Goal: Task Accomplishment & Management: Complete application form

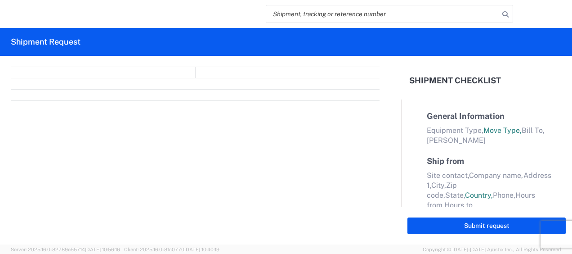
select select "FULL"
select select "LBS"
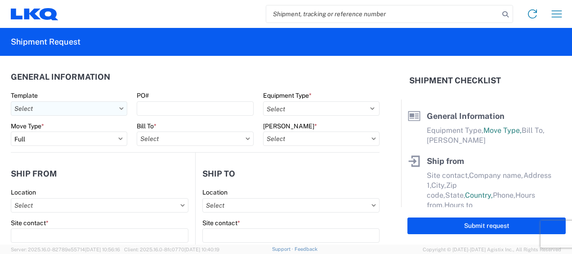
click at [104, 111] on input "Template" at bounding box center [69, 108] width 116 height 14
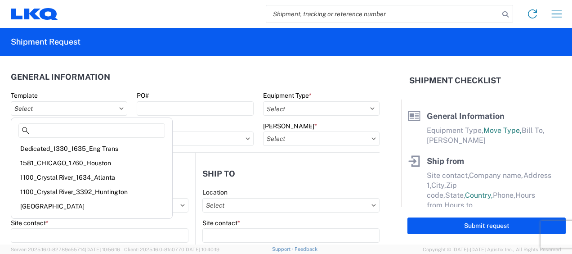
click at [101, 92] on div "Template" at bounding box center [69, 95] width 116 height 8
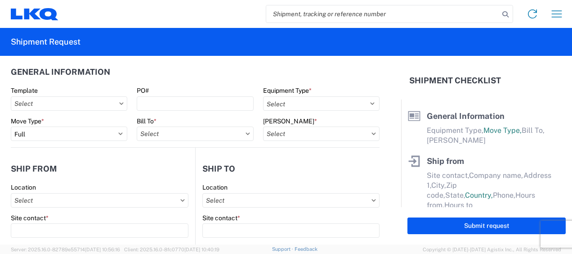
scroll to position [4, 0]
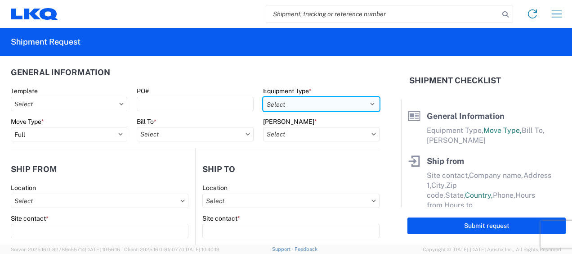
click at [341, 102] on select "Select 53’ Dry Van Flatbed Dropdeck (van) Lowboy (flatbed) Rail" at bounding box center [321, 104] width 116 height 14
select select "STDV"
click at [263, 97] on select "Select 53’ Dry Van Flatbed Dropdeck (van) Lowboy (flatbed) Rail" at bounding box center [321, 104] width 116 height 14
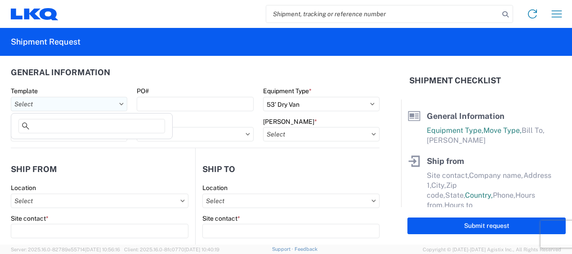
click at [117, 99] on input "Template" at bounding box center [69, 104] width 116 height 14
click at [119, 104] on icon at bounding box center [121, 103] width 4 height 3
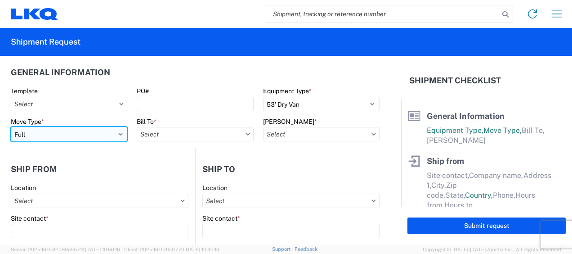
click at [105, 138] on select "Select Full Partial TL" at bounding box center [69, 134] width 116 height 14
select select "PARTIAL_TL"
click at [11, 127] on select "Select Full Partial TL" at bounding box center [69, 134] width 116 height 14
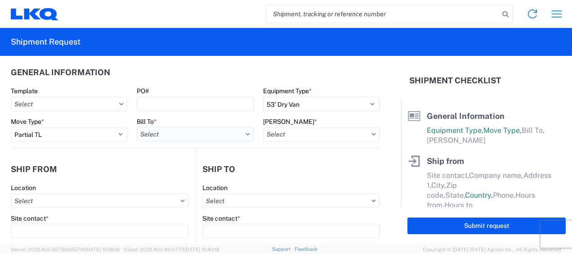
click at [201, 127] on input "Bill To *" at bounding box center [195, 134] width 116 height 14
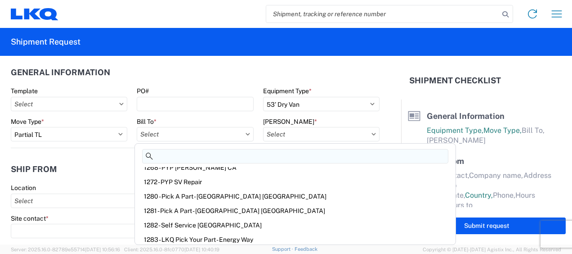
scroll to position [1163, 0]
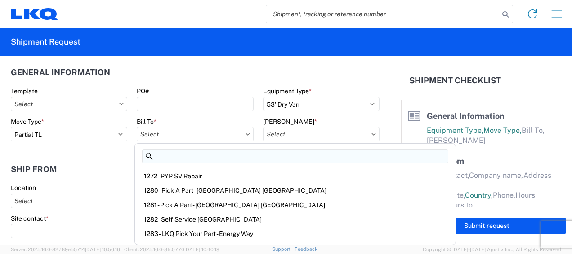
click at [191, 161] on input at bounding box center [295, 156] width 306 height 14
type input "3387"
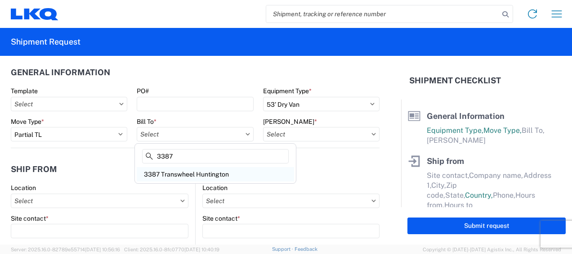
click at [195, 175] on div "3387 Transwheel Huntington" at bounding box center [215, 174] width 157 height 14
type input "3387 Transwheel Huntington"
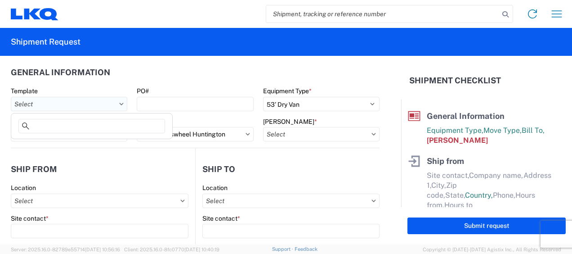
click at [102, 103] on input "Template" at bounding box center [69, 104] width 116 height 14
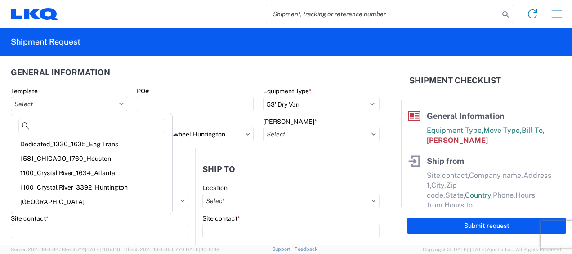
click at [188, 63] on header "General Information" at bounding box center [195, 72] width 369 height 20
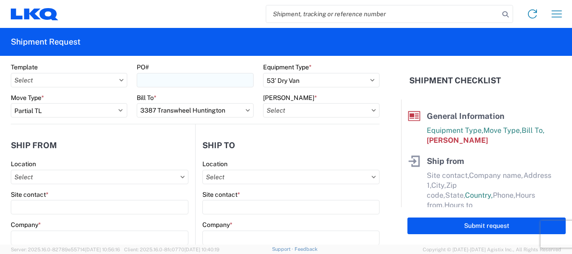
scroll to position [30, 0]
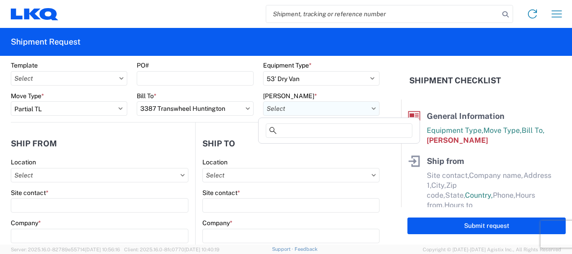
click at [290, 110] on input "[PERSON_NAME] *" at bounding box center [321, 108] width 116 height 14
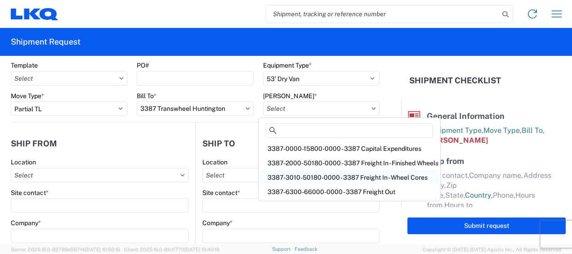
click at [298, 177] on div "3387-3010-50180-0000 - 3387 Freight In - Wheel Cores" at bounding box center [349, 177] width 178 height 14
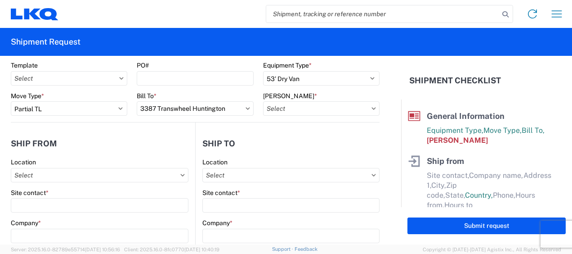
type input "3387-3010-50180-0000 - 3387 Freight In - Wheel Cores"
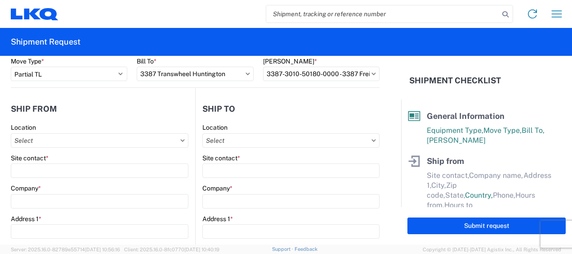
scroll to position [65, 0]
click at [172, 140] on input "Location" at bounding box center [100, 140] width 178 height 14
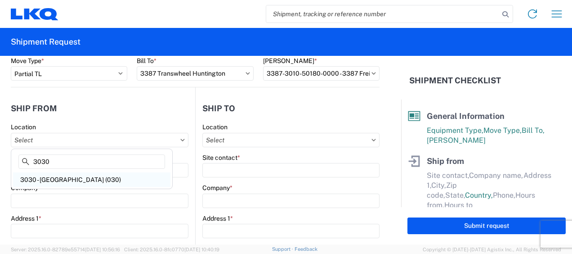
type input "3030"
click at [78, 181] on div "3030 - [GEOGRAPHIC_DATA] (030)" at bounding box center [91, 179] width 157 height 14
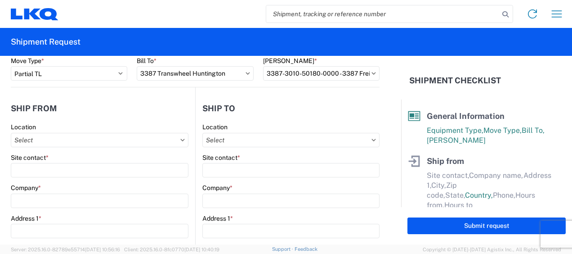
type input "3030 - [GEOGRAPHIC_DATA] (030)"
type input "LKQ Corporation"
type input "[STREET_ADDRESS]"
type input "Aurora"
type input "80011"
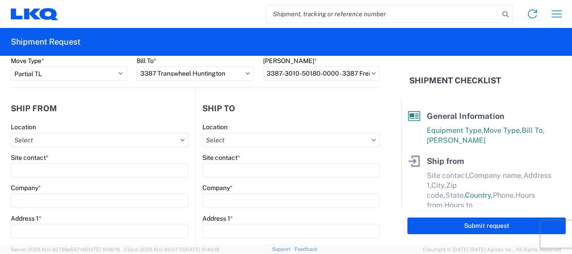
select select "CO"
select select "US"
type input "[PHONE_NUMBER]"
type input "07:00"
type input "17:00"
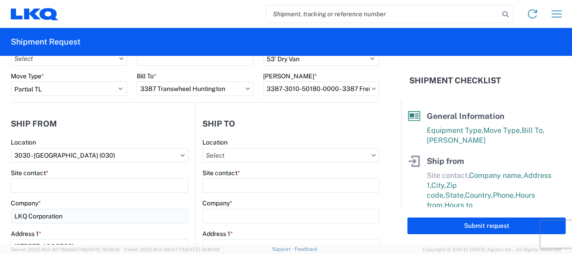
scroll to position [45, 0]
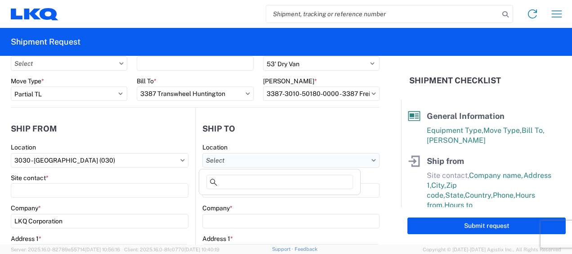
click at [250, 158] on input "Location" at bounding box center [290, 160] width 177 height 14
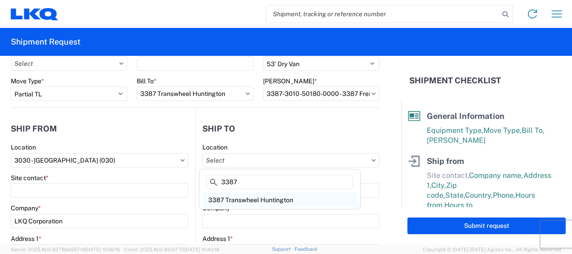
type input "3387"
click at [242, 200] on div "3387 Transwheel Huntington" at bounding box center [279, 199] width 157 height 14
type input "3387 Transwheel Huntington"
type input "LKQ Corporation"
type input "[STREET_ADDRESS]"
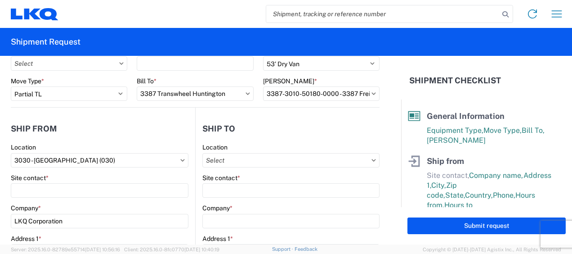
type input "Huntington"
type input "46750"
select select "US"
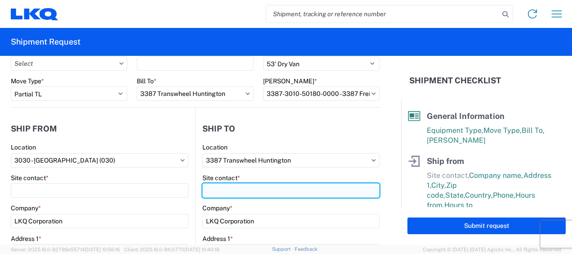
click at [188, 189] on input "Site contact *" at bounding box center [100, 190] width 178 height 14
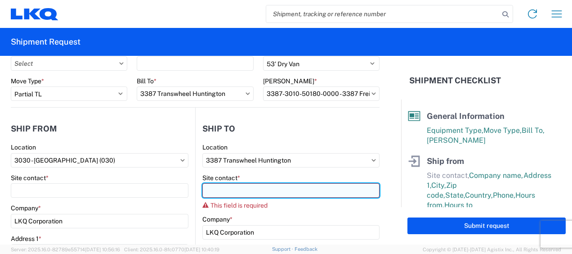
click at [235, 187] on input "Site contact *" at bounding box center [290, 190] width 177 height 14
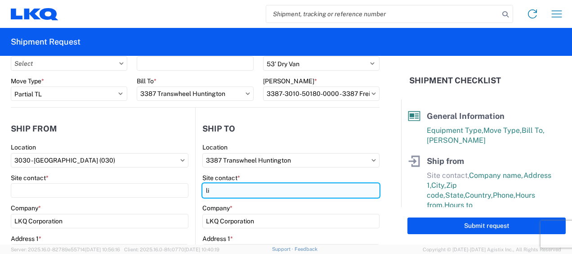
type input "l"
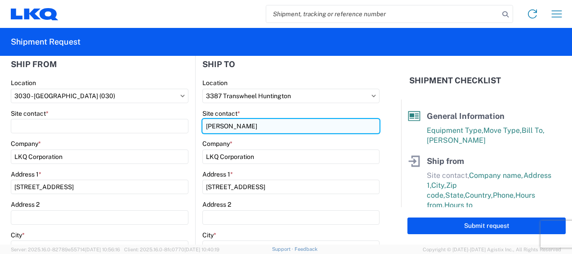
scroll to position [0, 0]
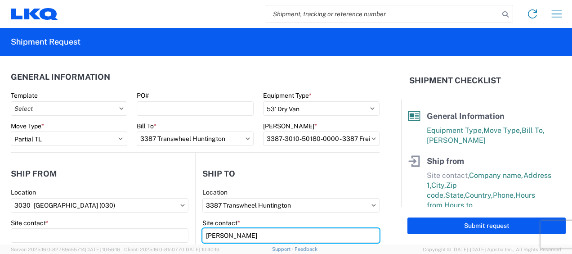
type input "[PERSON_NAME]"
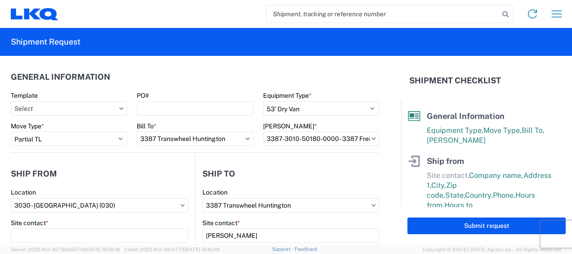
click at [153, 77] on header "General Information" at bounding box center [195, 77] width 369 height 20
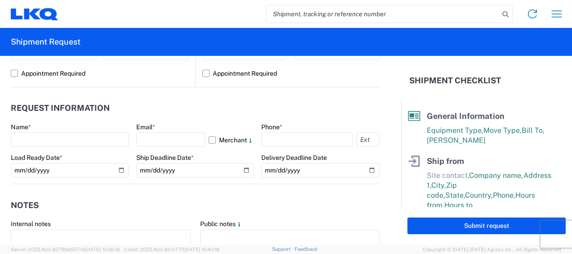
scroll to position [458, 0]
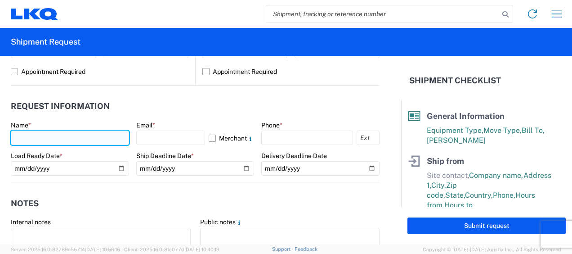
click at [47, 138] on input "text" at bounding box center [70, 137] width 118 height 14
type input "[PERSON_NAME]"
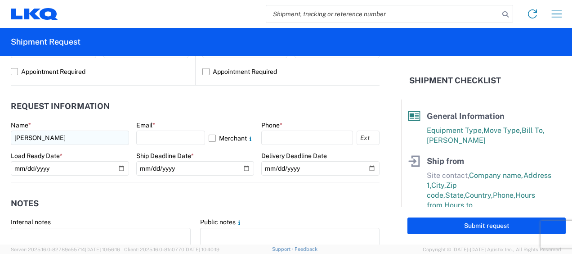
type input "[EMAIL_ADDRESS][DOMAIN_NAME]"
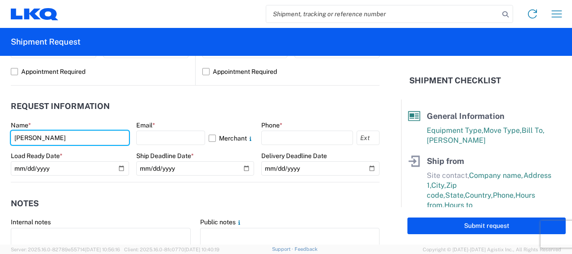
type input "[PERSON_NAME]"
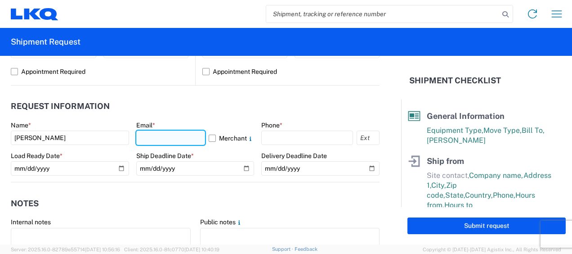
click at [152, 137] on input "text" at bounding box center [170, 137] width 69 height 14
type input "[EMAIL_ADDRESS][DOMAIN_NAME]"
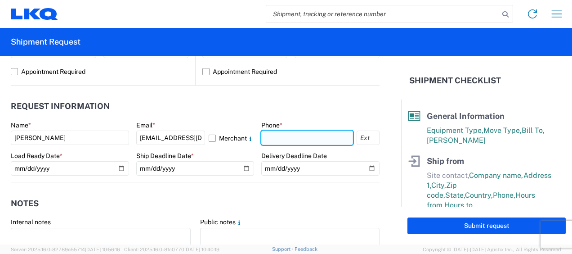
click at [268, 131] on input "text" at bounding box center [307, 137] width 92 height 14
type input "7206607569"
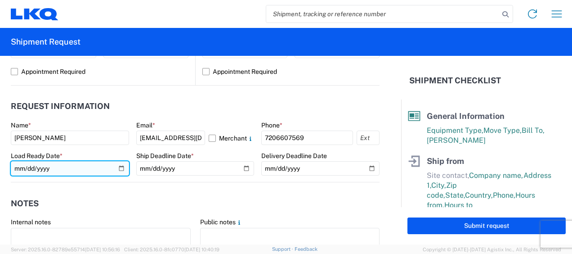
click at [118, 167] on input "date" at bounding box center [70, 168] width 118 height 14
type input "[DATE]"
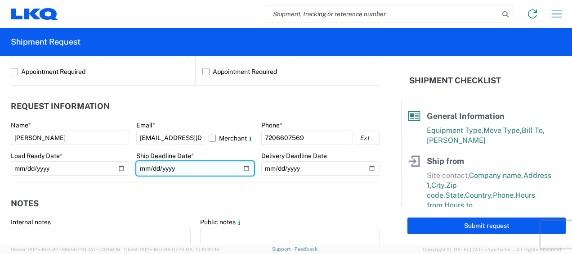
click at [238, 165] on input "date" at bounding box center [195, 168] width 118 height 14
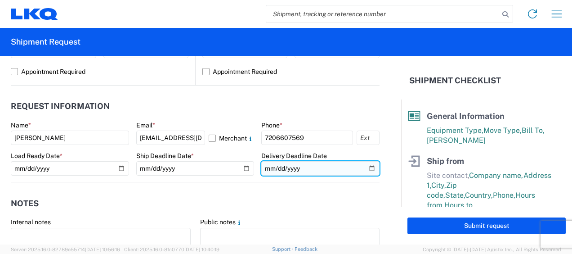
click at [351, 172] on input "date" at bounding box center [320, 168] width 118 height 14
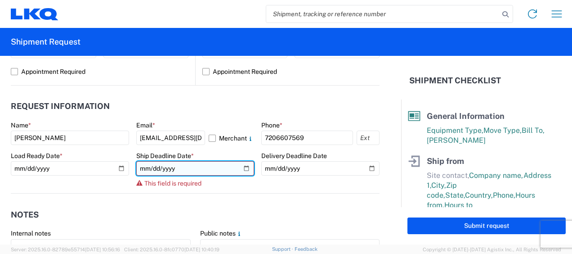
click at [242, 164] on input "date" at bounding box center [195, 168] width 118 height 14
type input "[DATE]"
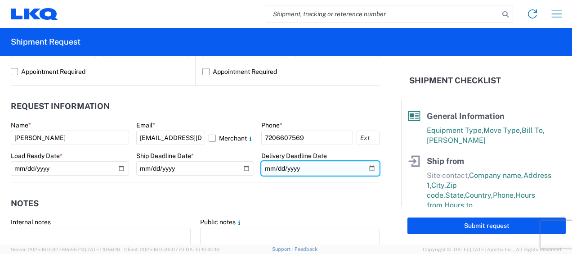
click at [283, 171] on input "date" at bounding box center [320, 168] width 118 height 14
click at [362, 168] on input "date" at bounding box center [320, 168] width 118 height 14
type input "[DATE]"
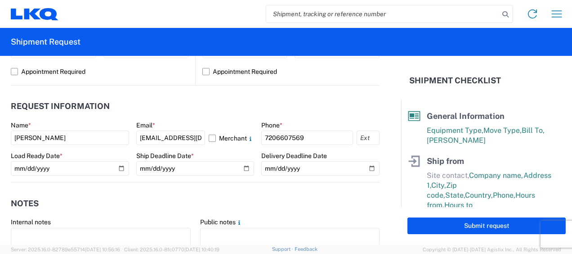
click at [231, 210] on header "Notes" at bounding box center [195, 203] width 369 height 20
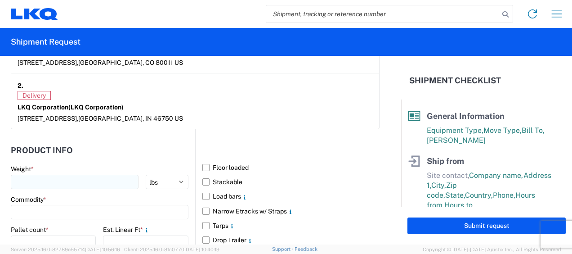
scroll to position [752, 0]
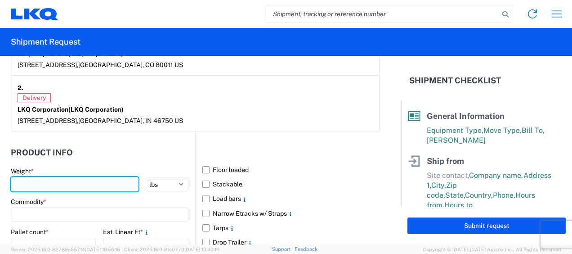
click at [33, 183] on input "number" at bounding box center [75, 184] width 128 height 14
type input "9375"
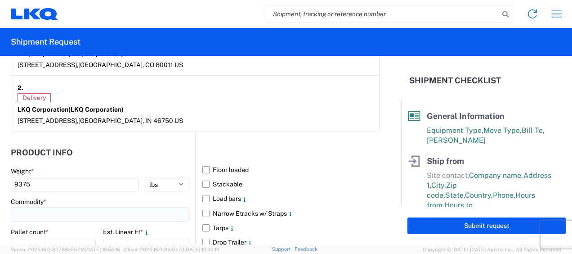
click at [37, 216] on input at bounding box center [100, 214] width 178 height 14
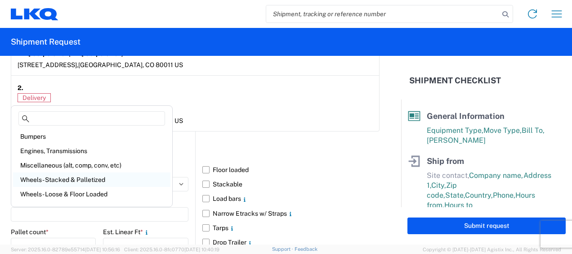
click at [93, 180] on div "Wheels - Stacked & Palletized" at bounding box center [91, 179] width 157 height 14
type input "Wheels - Stacked & Palletized"
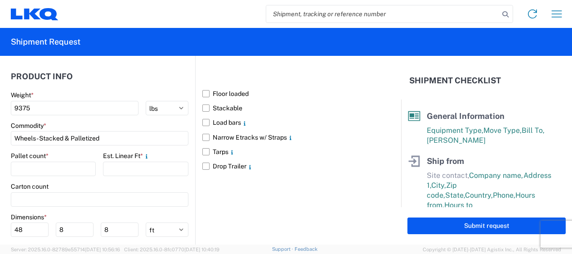
scroll to position [829, 0]
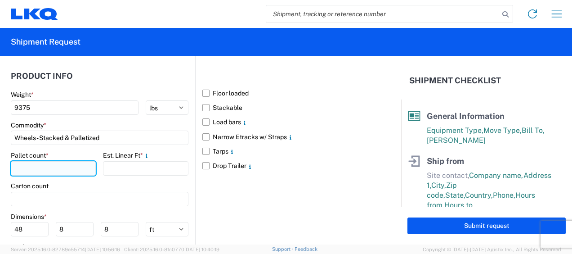
click at [58, 166] on input "number" at bounding box center [53, 168] width 85 height 14
type input "15"
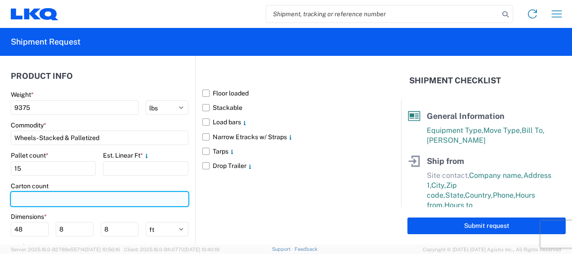
click at [49, 191] on input "number" at bounding box center [100, 198] width 178 height 14
type input "0"
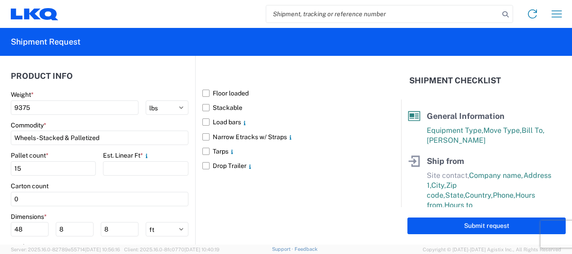
click at [214, 208] on div "Floor loaded Stackable Load bars Narrow Etracks w/ Straps Tarps Drop Trailer" at bounding box center [287, 172] width 184 height 234
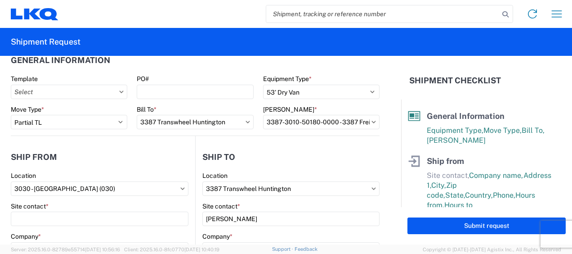
scroll to position [0, 0]
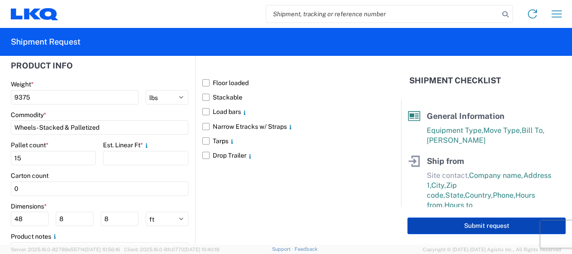
click at [466, 224] on button "Submit request" at bounding box center [486, 225] width 158 height 17
select select "US"
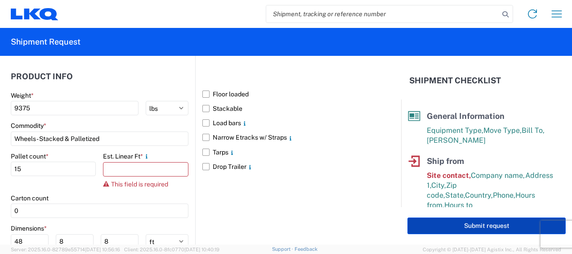
scroll to position [850, 0]
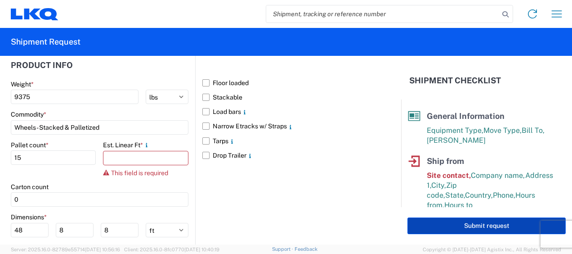
click at [458, 223] on button "Submit request" at bounding box center [486, 225] width 158 height 17
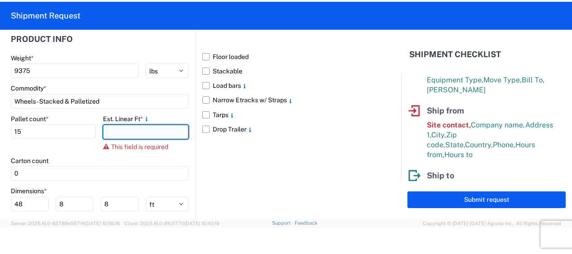
click at [130, 131] on input "number" at bounding box center [145, 132] width 85 height 14
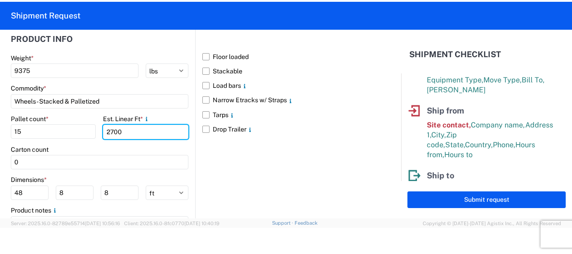
type input "2700"
click at [259, 171] on div "Floor loaded Stackable Load bars Narrow Etracks w/ Straps Tarps Drop Trailer" at bounding box center [287, 135] width 184 height 234
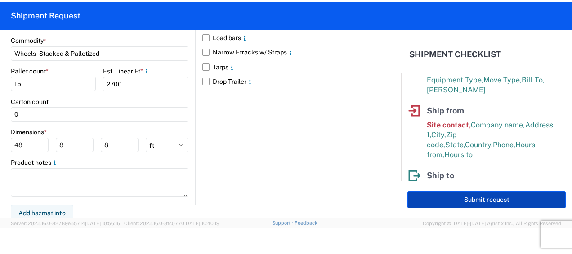
click at [441, 203] on button "Submit request" at bounding box center [486, 199] width 158 height 17
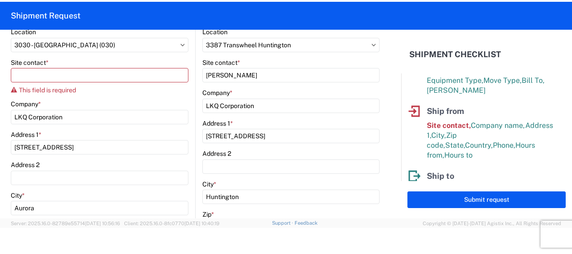
scroll to position [132, 0]
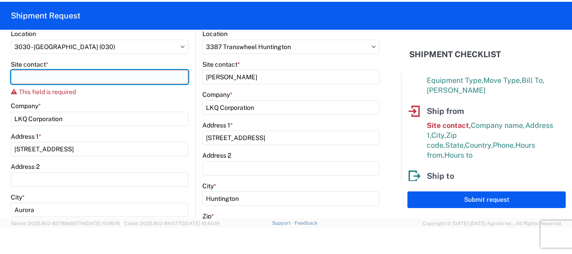
click at [49, 74] on input "Site contact *" at bounding box center [100, 77] width 178 height 14
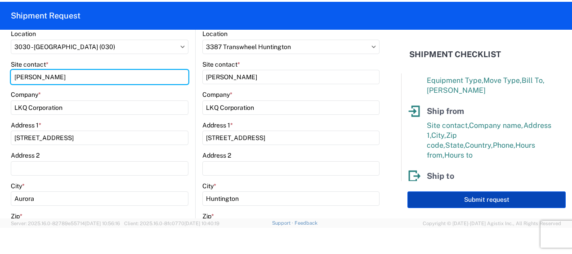
type input "[PERSON_NAME]"
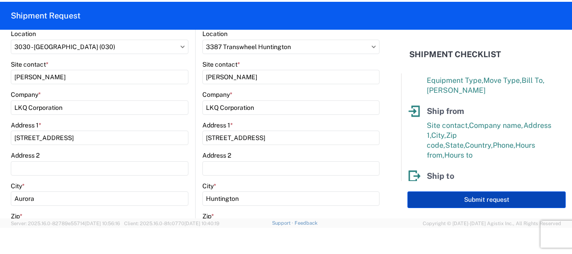
click at [490, 200] on button "Submit request" at bounding box center [486, 199] width 158 height 17
